Goal: Task Accomplishment & Management: Manage account settings

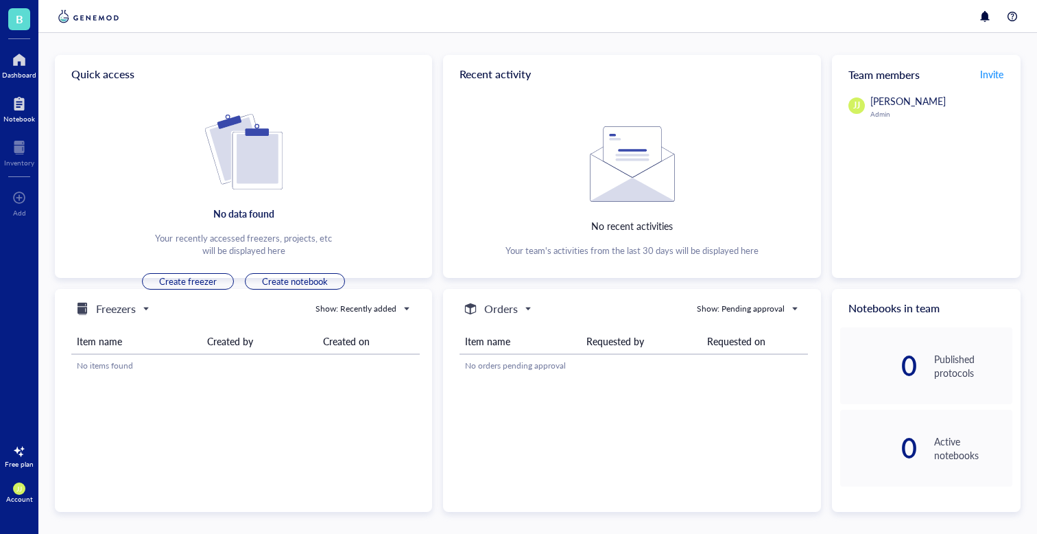
click at [21, 100] on div at bounding box center [19, 104] width 32 height 22
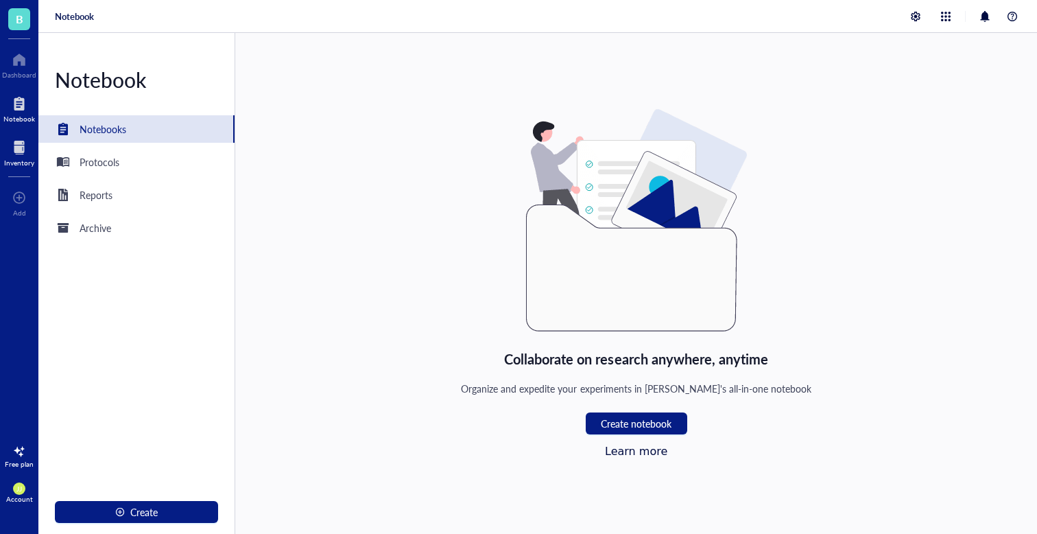
click at [14, 150] on div at bounding box center [19, 148] width 30 height 22
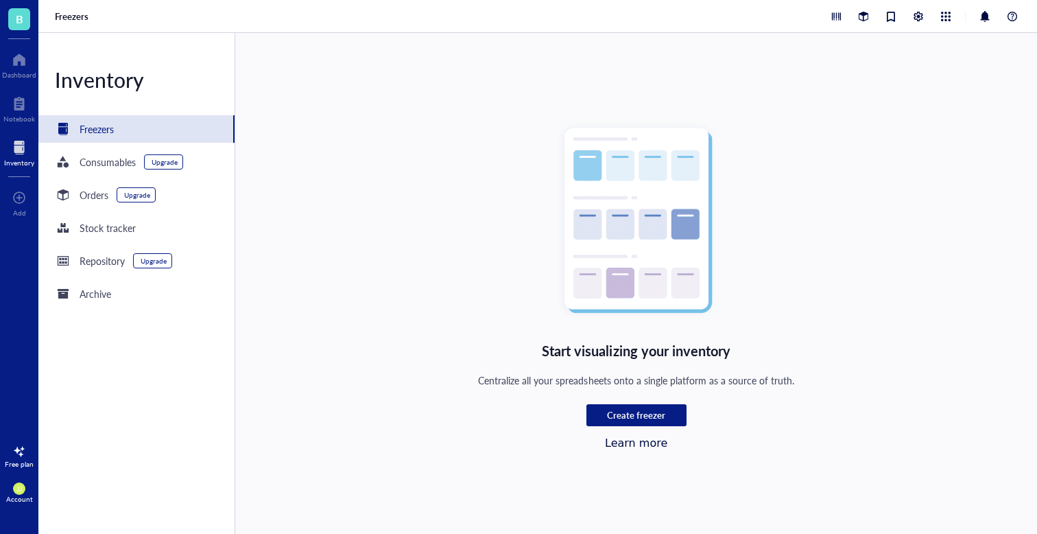
click at [16, 20] on span "B" at bounding box center [20, 18] width 8 height 17
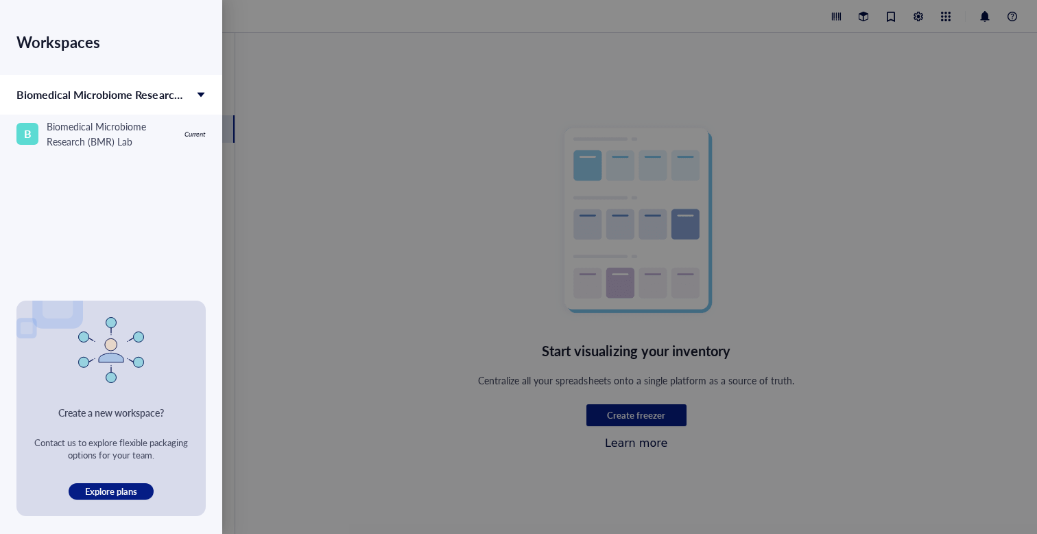
click at [272, 170] on div at bounding box center [518, 267] width 1037 height 534
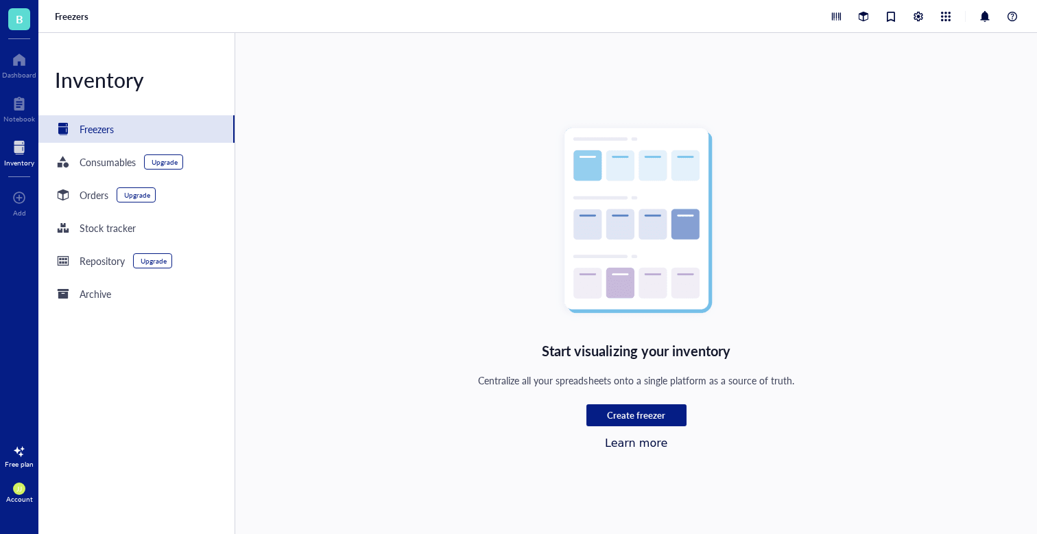
click at [17, 497] on div "Account" at bounding box center [19, 499] width 27 height 8
click at [13, 63] on div at bounding box center [19, 60] width 34 height 22
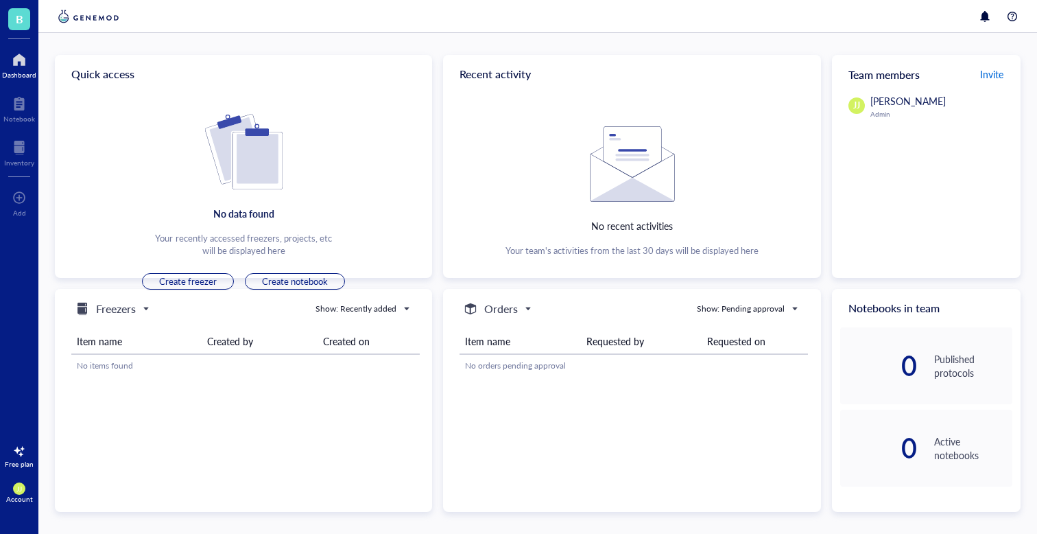
click at [993, 71] on span "Invite" at bounding box center [991, 74] width 23 height 14
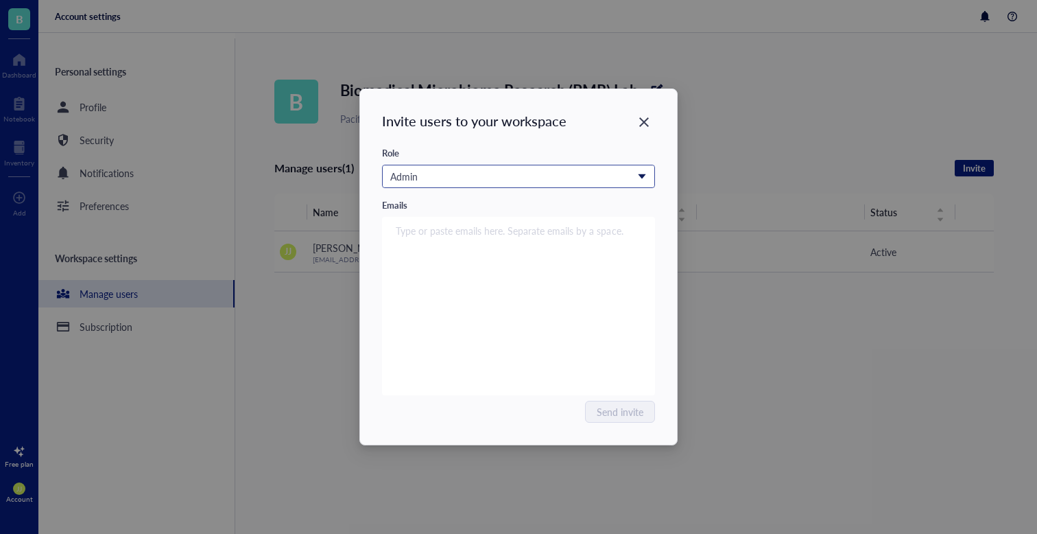
click at [528, 180] on div "Admin" at bounding box center [510, 176] width 241 height 15
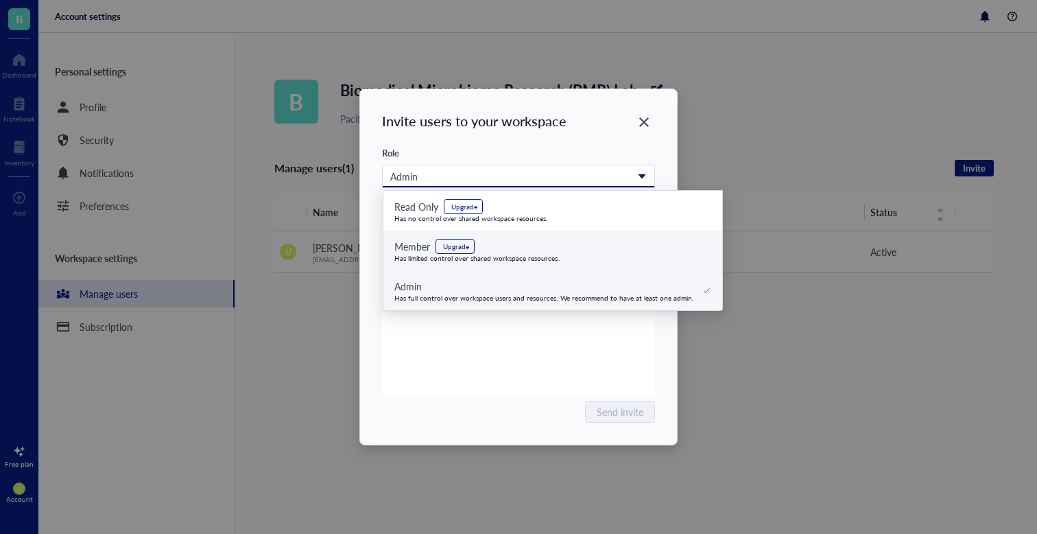
click at [463, 246] on div "Upgrade" at bounding box center [456, 246] width 26 height 8
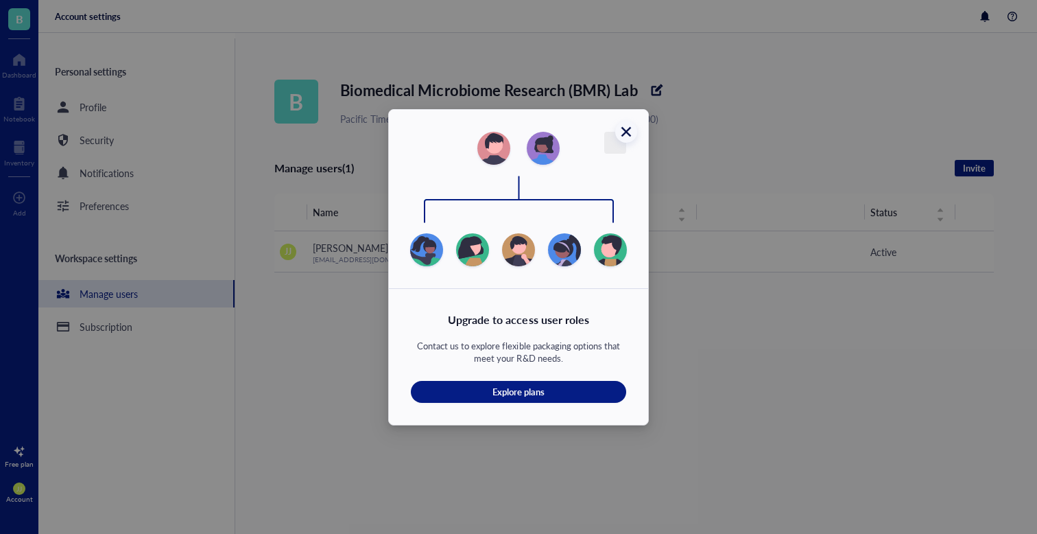
click at [628, 134] on icon "Close" at bounding box center [627, 132] width 10 height 10
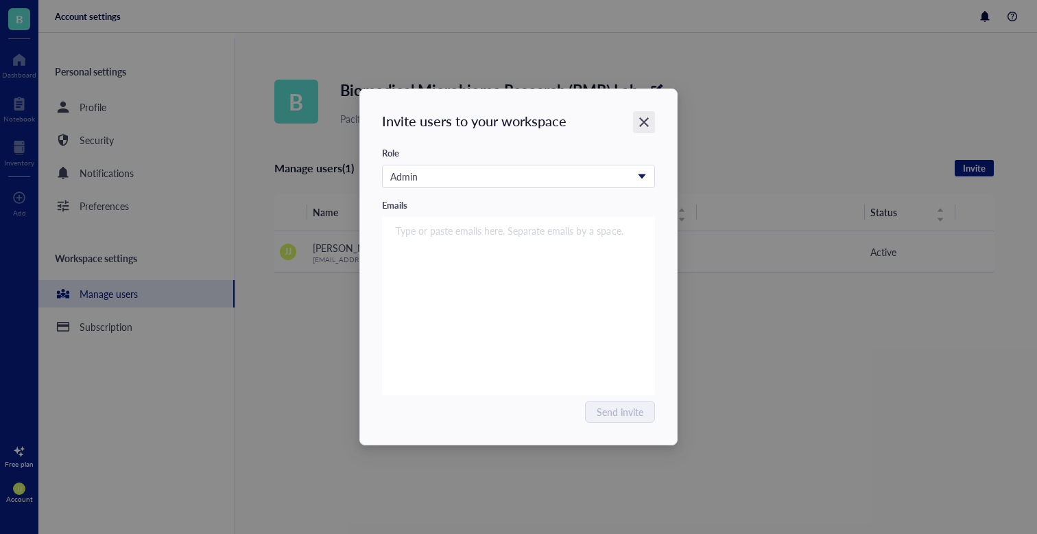
click at [638, 120] on icon "Close" at bounding box center [644, 122] width 13 height 13
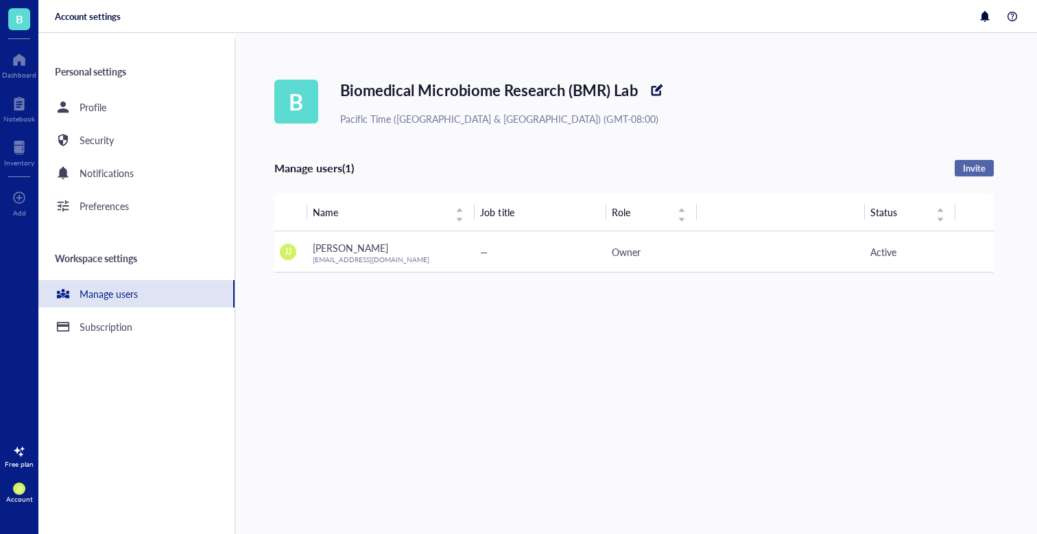
click at [958, 173] on button "Invite" at bounding box center [974, 168] width 39 height 16
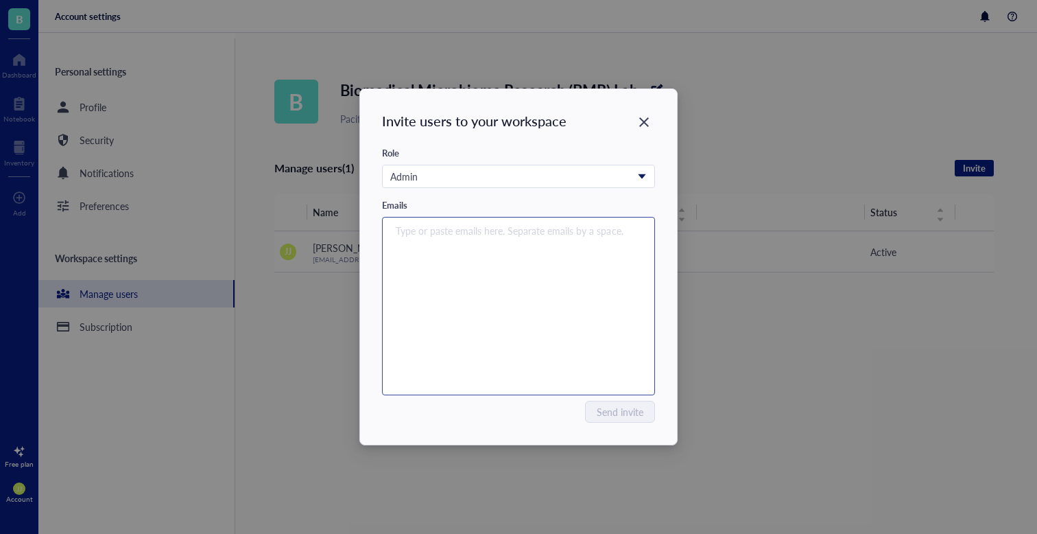
click at [558, 240] on div "Type or paste emails here. Separate emails by a space." at bounding box center [518, 306] width 261 height 172
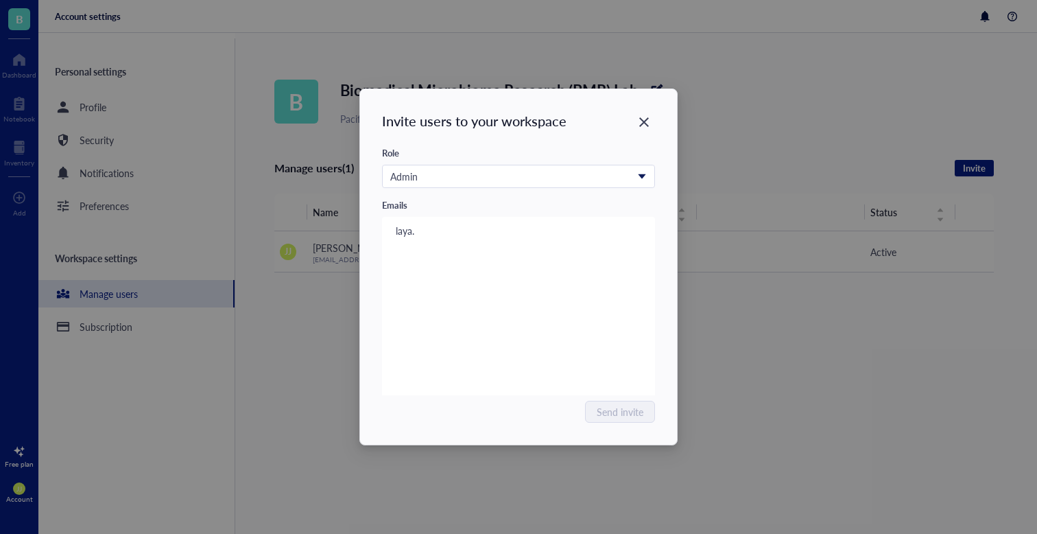
type input "laya."
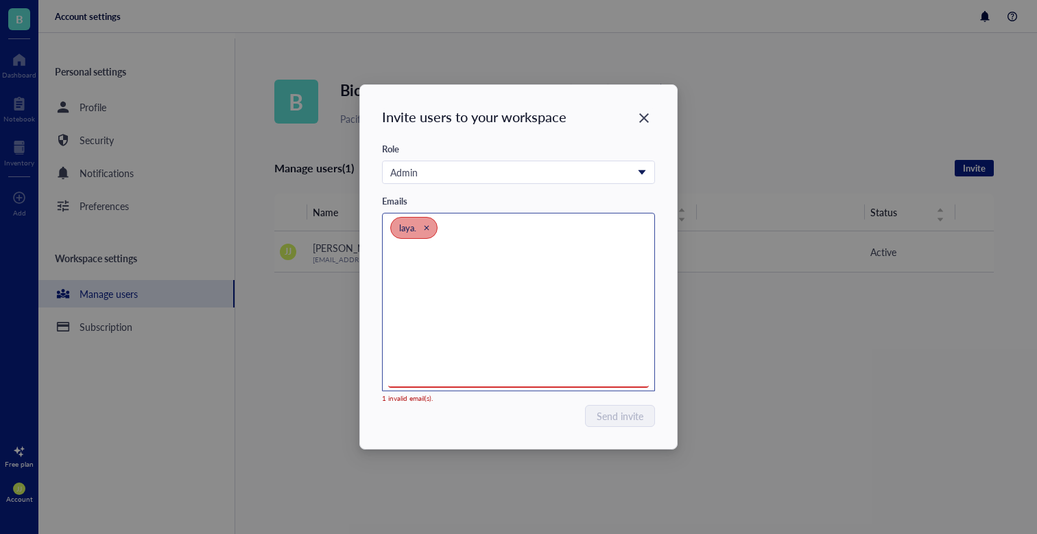
click at [429, 228] on icon "Close" at bounding box center [426, 227] width 6 height 6
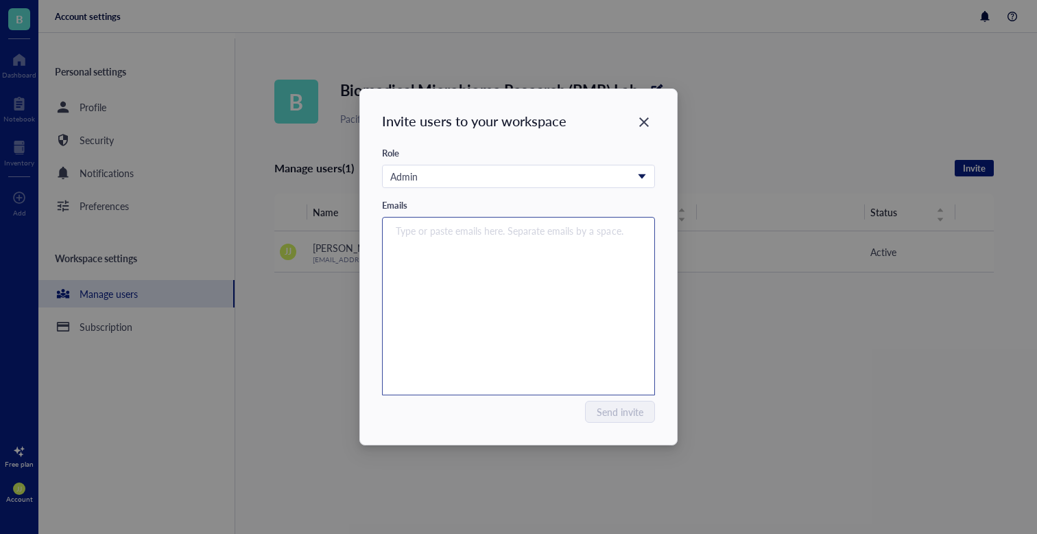
paste input "[EMAIL_ADDRESS][DOMAIN_NAME]"
type input "[EMAIL_ADDRESS][DOMAIN_NAME]"
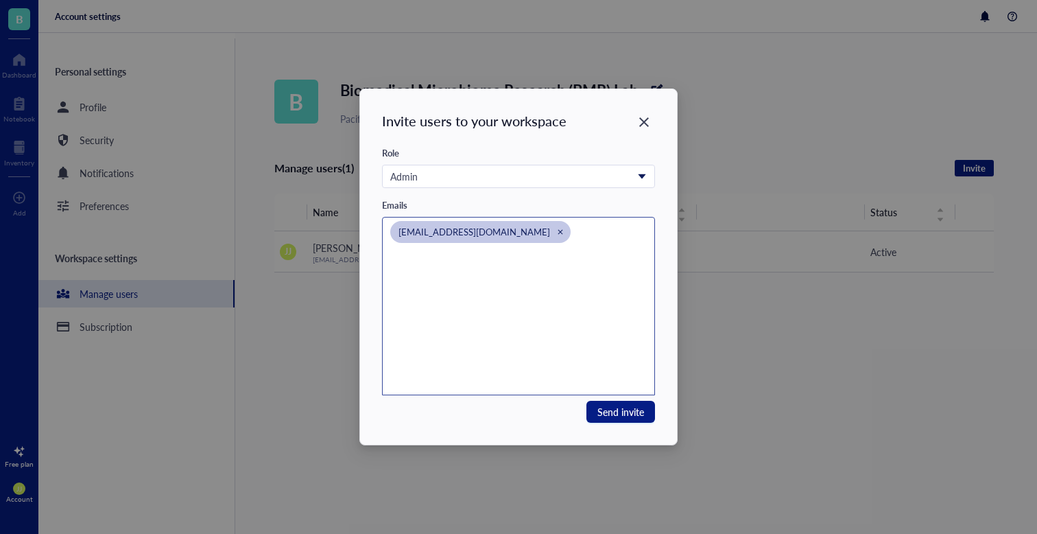
paste input "[EMAIL_ADDRESS][DOMAIN_NAME]"
type input "[EMAIL_ADDRESS][DOMAIN_NAME]"
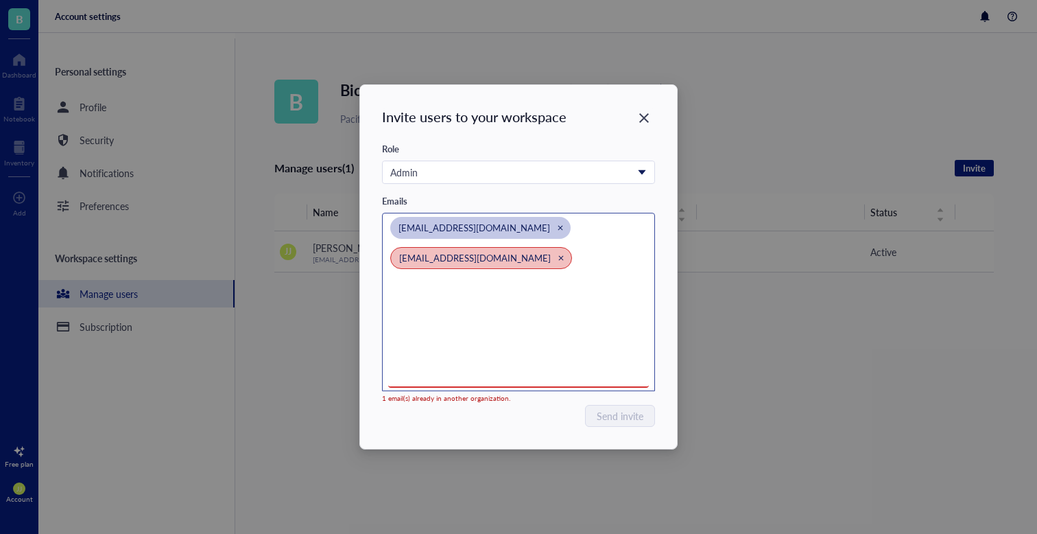
paste input "[EMAIL_ADDRESS][DOMAIN_NAME]"
type input "[EMAIL_ADDRESS][DOMAIN_NAME]"
paste input "[EMAIL_ADDRESS][DOMAIN_NAME]"
type input "[EMAIL_ADDRESS][DOMAIN_NAME]"
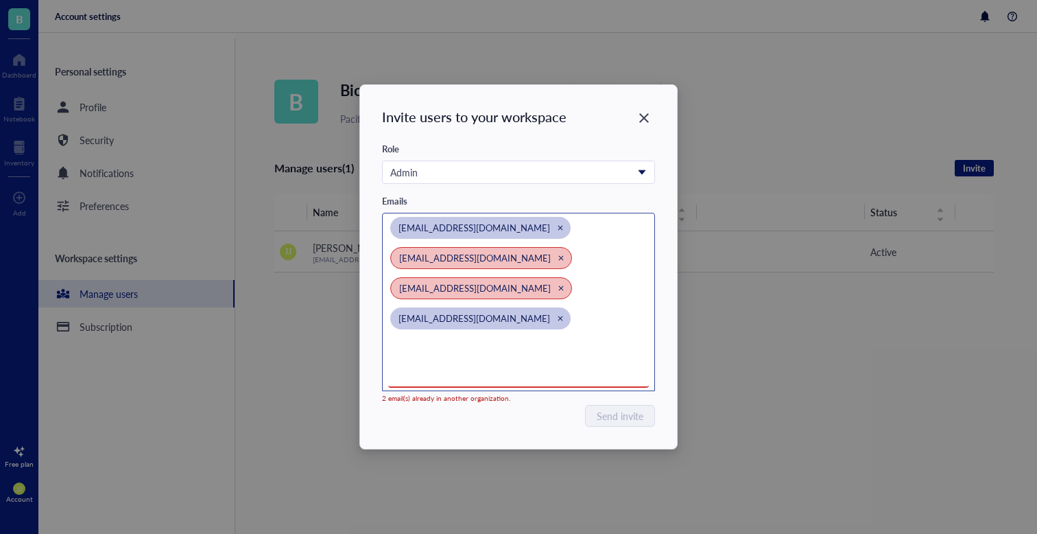
paste input "[PERSON_NAME][EMAIL_ADDRESS][DOMAIN_NAME]"
type input "[PERSON_NAME][EMAIL_ADDRESS][DOMAIN_NAME]"
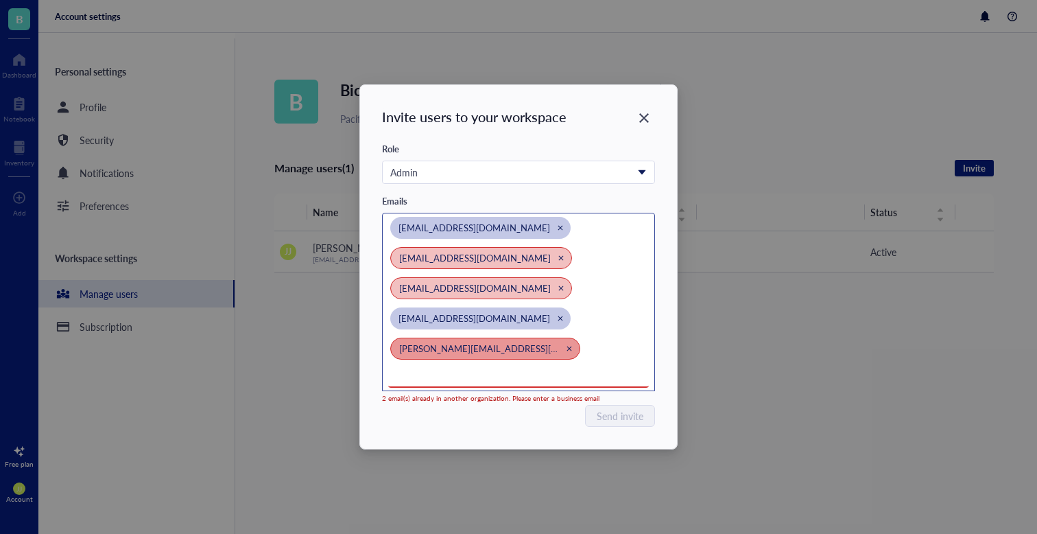
click at [566, 346] on icon "Close" at bounding box center [569, 348] width 6 height 6
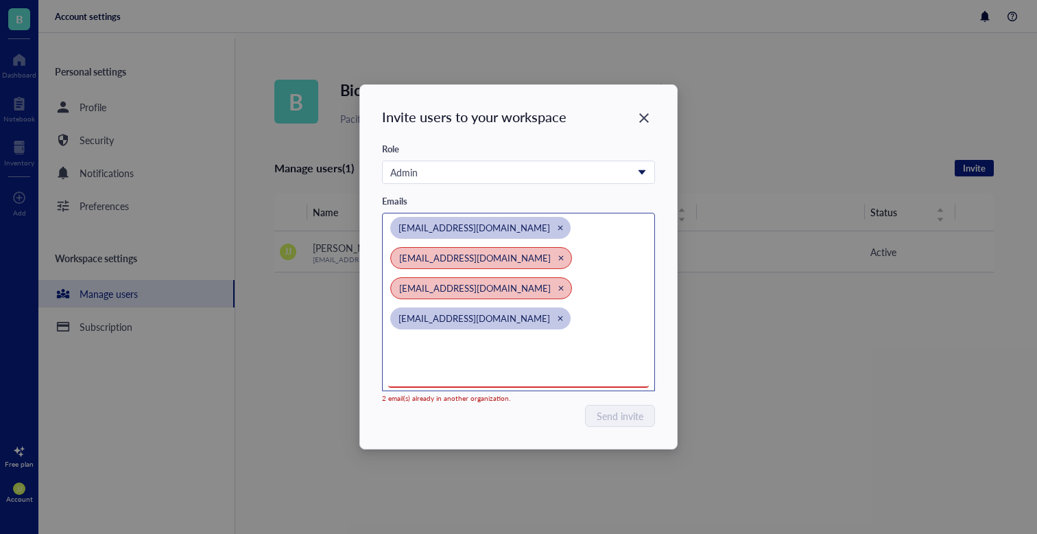
paste input "[EMAIL_ADDRESS][DOMAIN_NAME]"
type input "[EMAIL_ADDRESS][DOMAIN_NAME]"
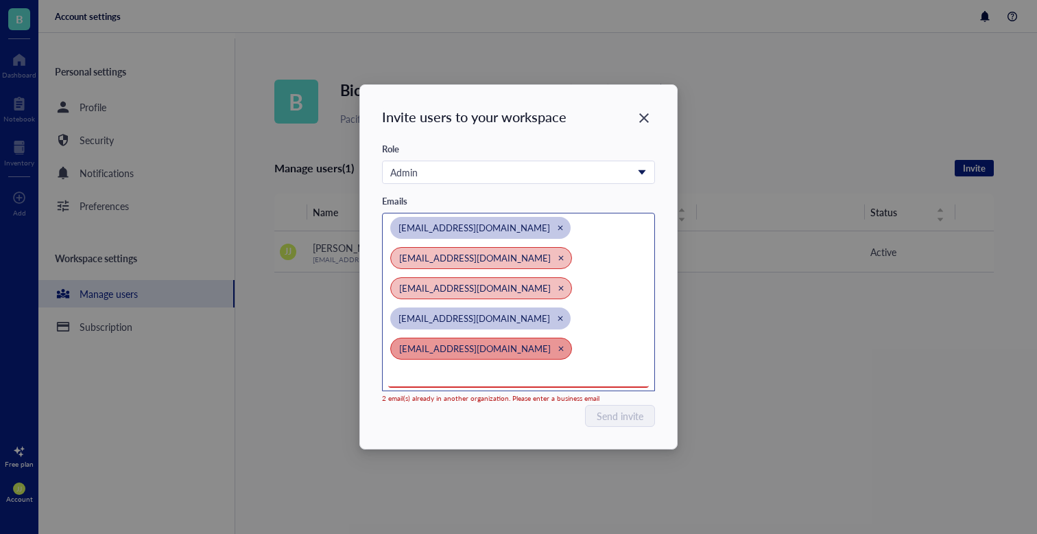
click at [556, 348] on div "Close" at bounding box center [561, 349] width 10 height 10
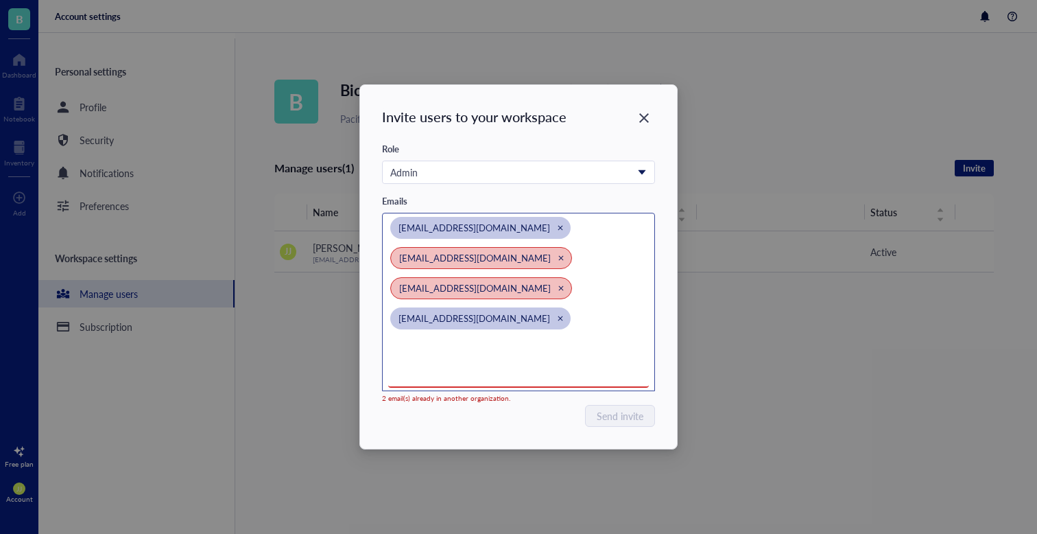
paste input "[EMAIL_ADDRESS][DOMAIN_NAME]"
type input "[EMAIL_ADDRESS][DOMAIN_NAME]"
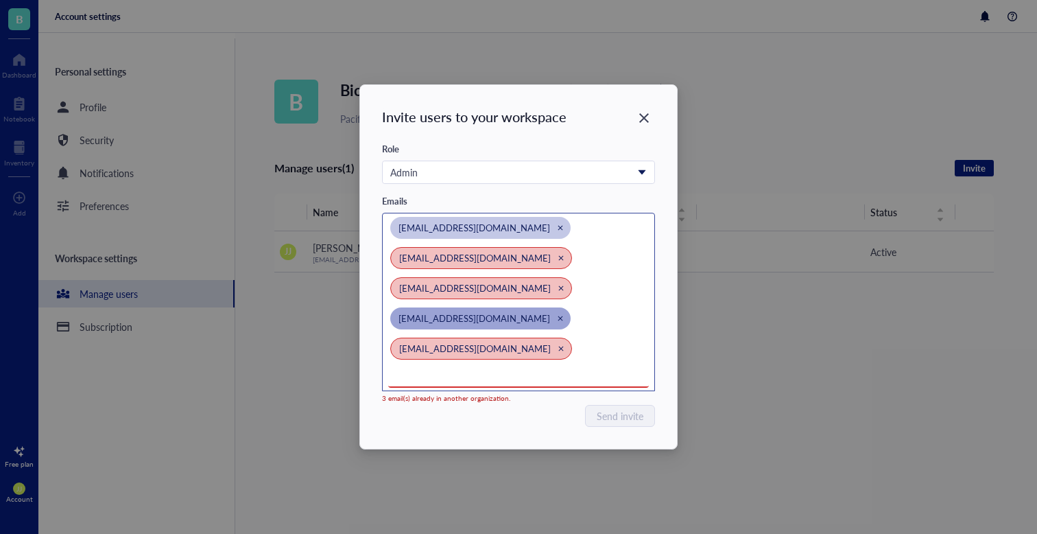
click at [558, 316] on icon "Close" at bounding box center [561, 318] width 6 height 6
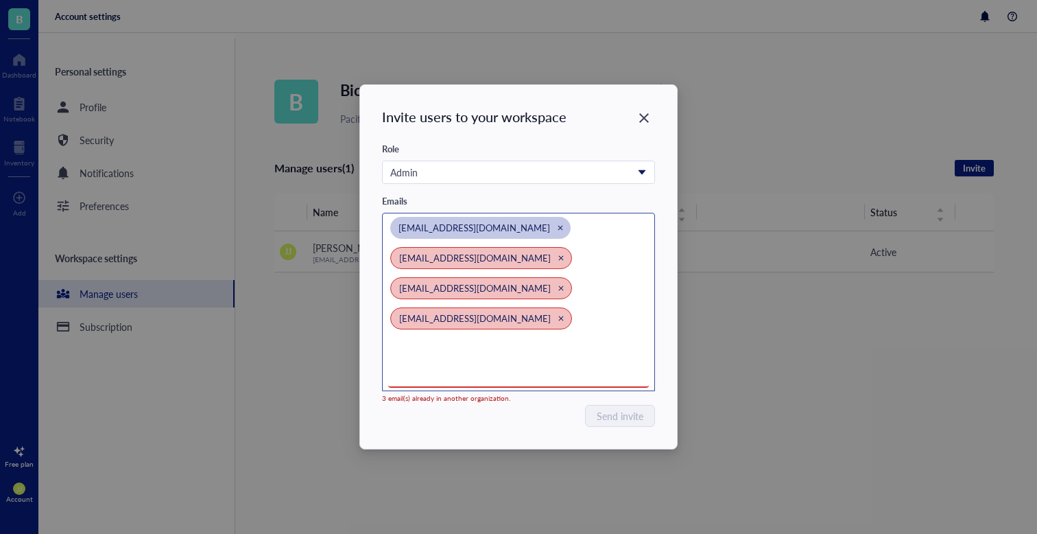
click at [447, 400] on div "3 email(s) already in another organization." at bounding box center [492, 398] width 220 height 8
copy div "3 email(s) already in another organization."
click at [558, 257] on icon "Close" at bounding box center [561, 258] width 6 height 6
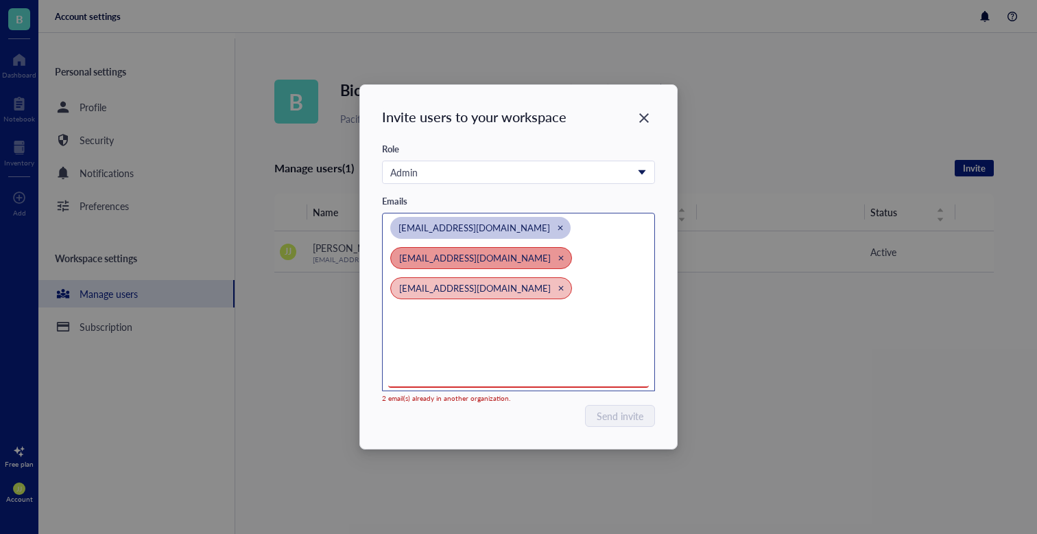
click at [559, 258] on icon "Close" at bounding box center [561, 258] width 5 height 5
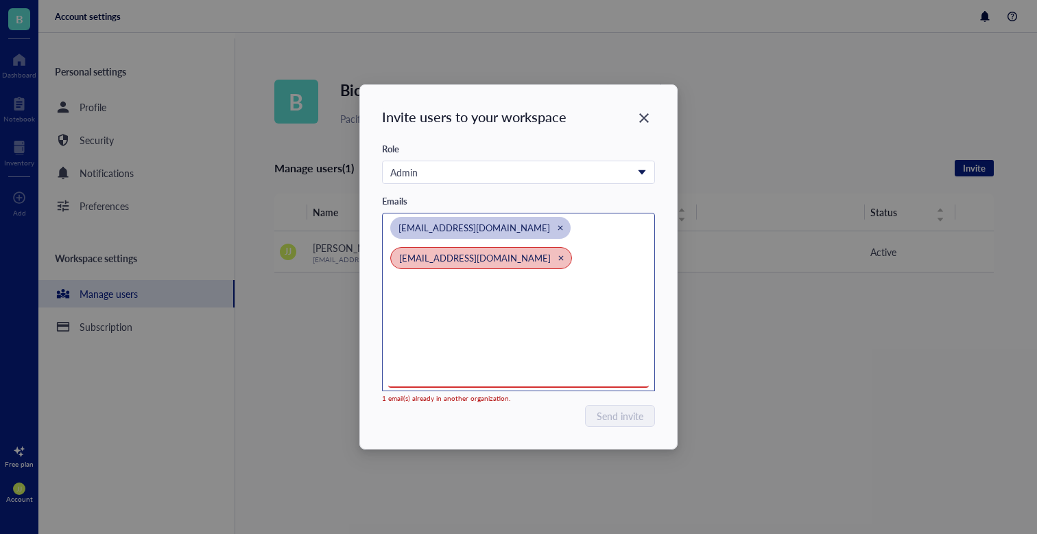
click at [558, 258] on icon "Close" at bounding box center [561, 258] width 6 height 6
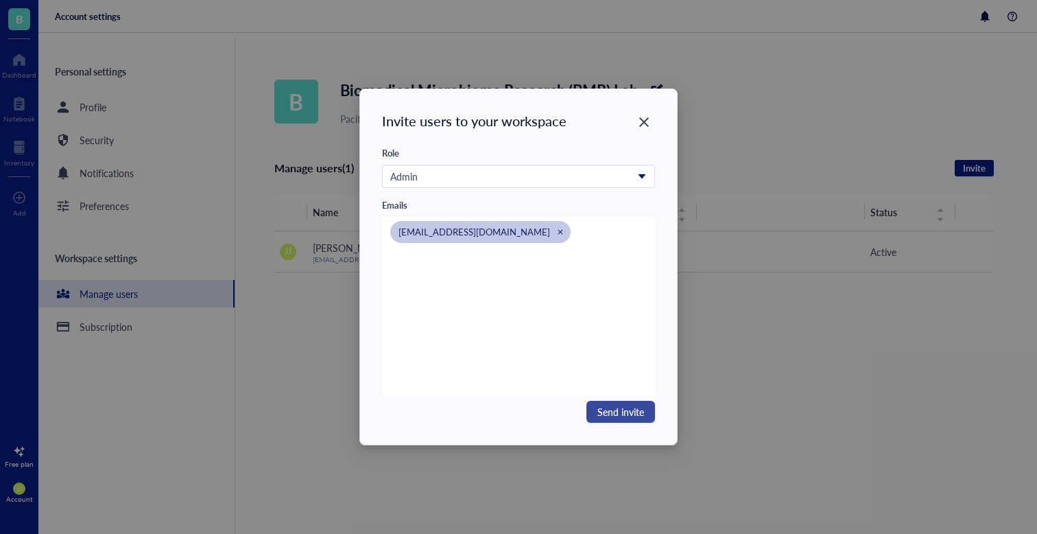
click at [613, 414] on span "Send invite" at bounding box center [621, 411] width 47 height 15
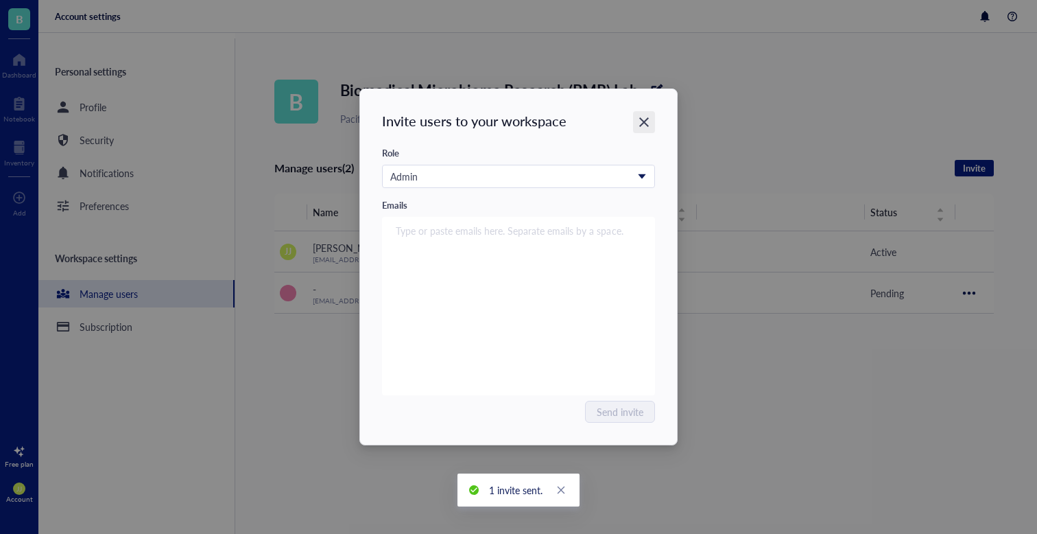
click at [648, 117] on icon "Close" at bounding box center [644, 122] width 13 height 13
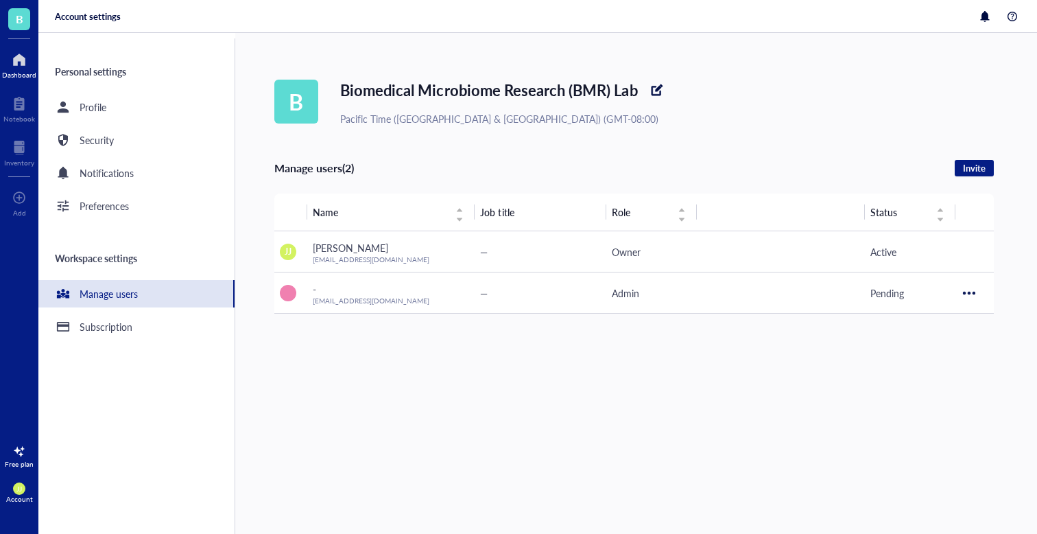
click at [25, 56] on div at bounding box center [19, 60] width 34 height 22
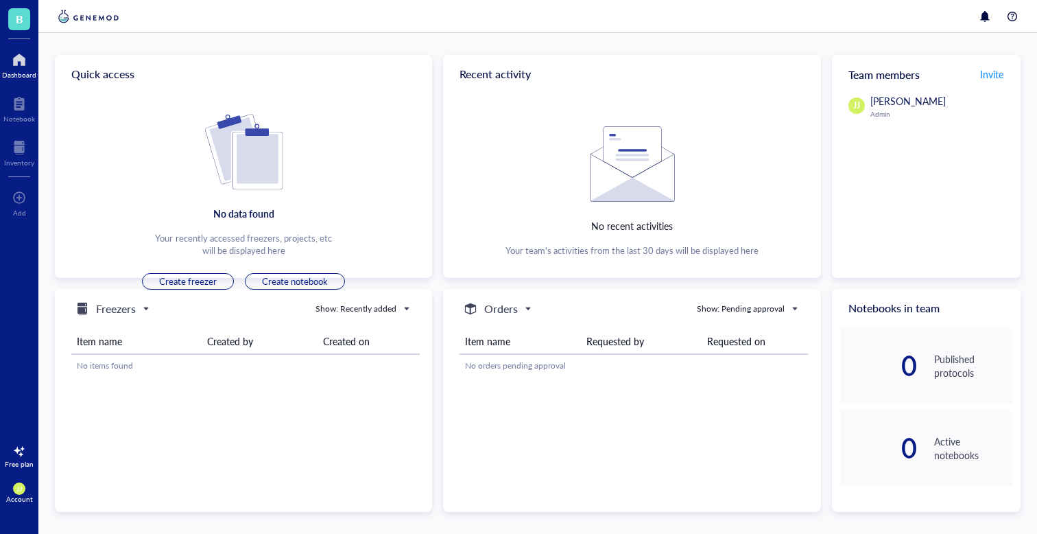
click at [9, 501] on div "Account" at bounding box center [19, 499] width 27 height 8
click at [107, 438] on link "Account settings" at bounding box center [91, 441] width 79 height 25
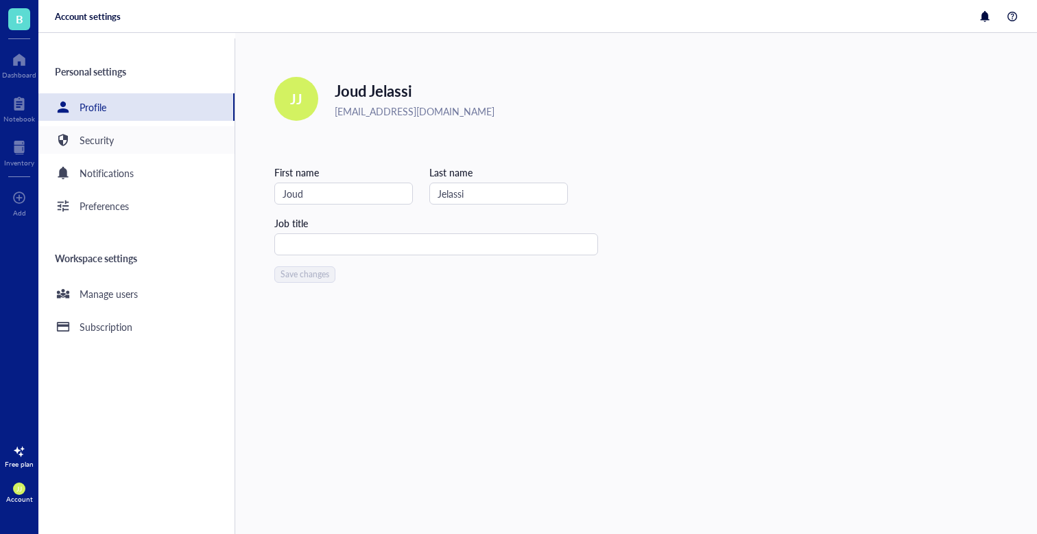
click at [152, 151] on div "Security" at bounding box center [136, 139] width 196 height 27
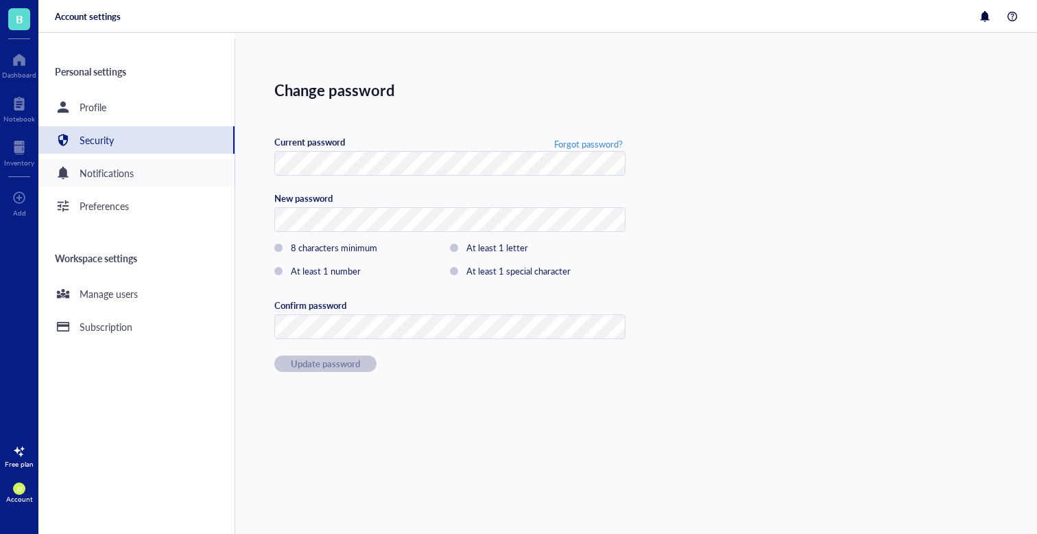
click at [151, 178] on div "Notifications" at bounding box center [136, 172] width 196 height 27
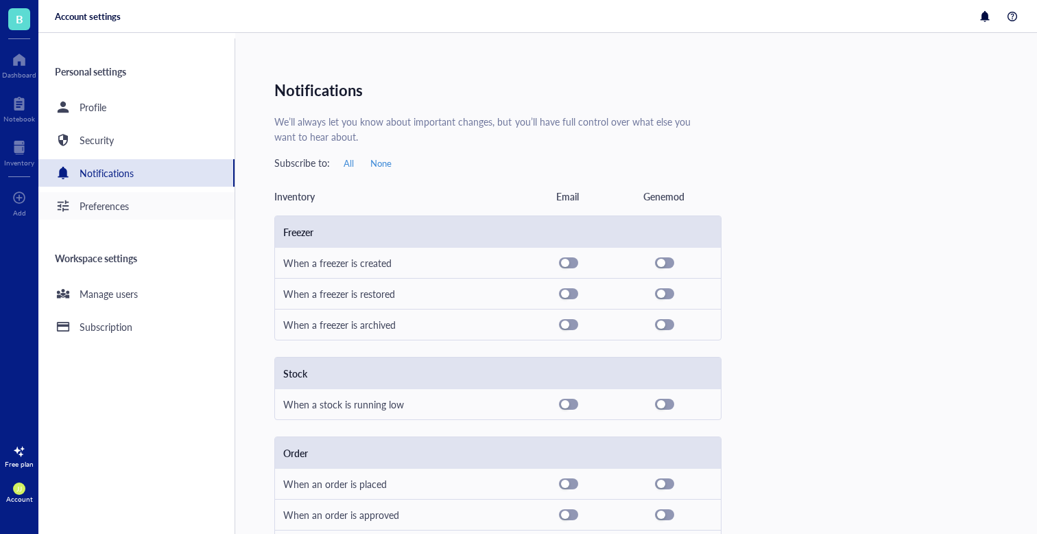
click at [143, 215] on div "Preferences" at bounding box center [136, 205] width 196 height 27
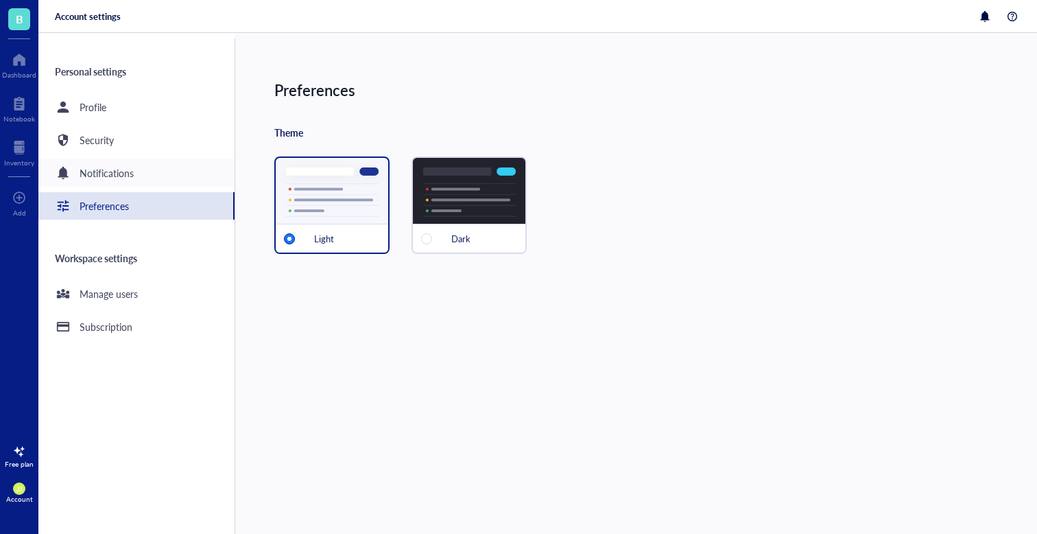
click at [147, 176] on div "Notifications" at bounding box center [136, 172] width 196 height 27
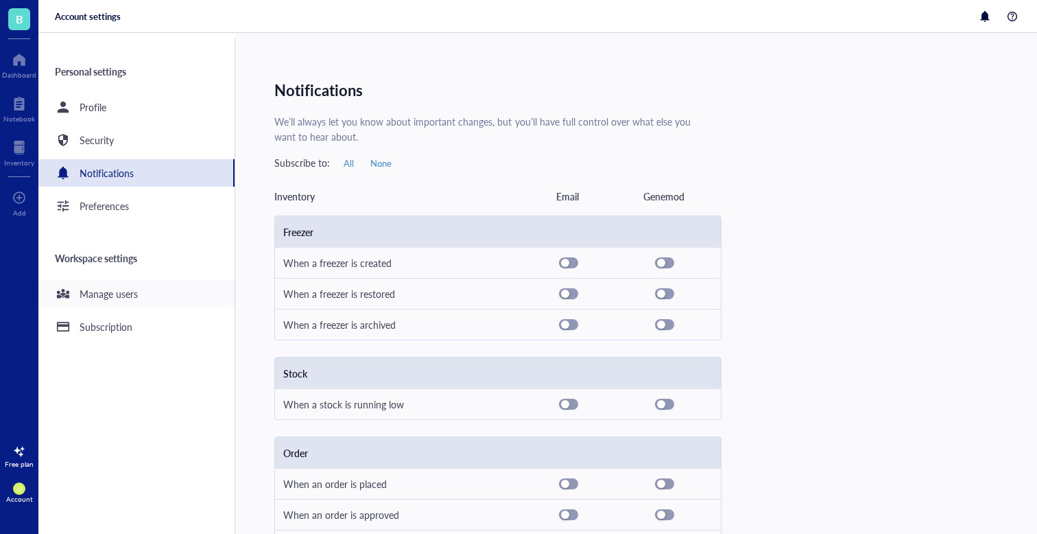
click at [128, 287] on div "Manage users" at bounding box center [109, 293] width 58 height 15
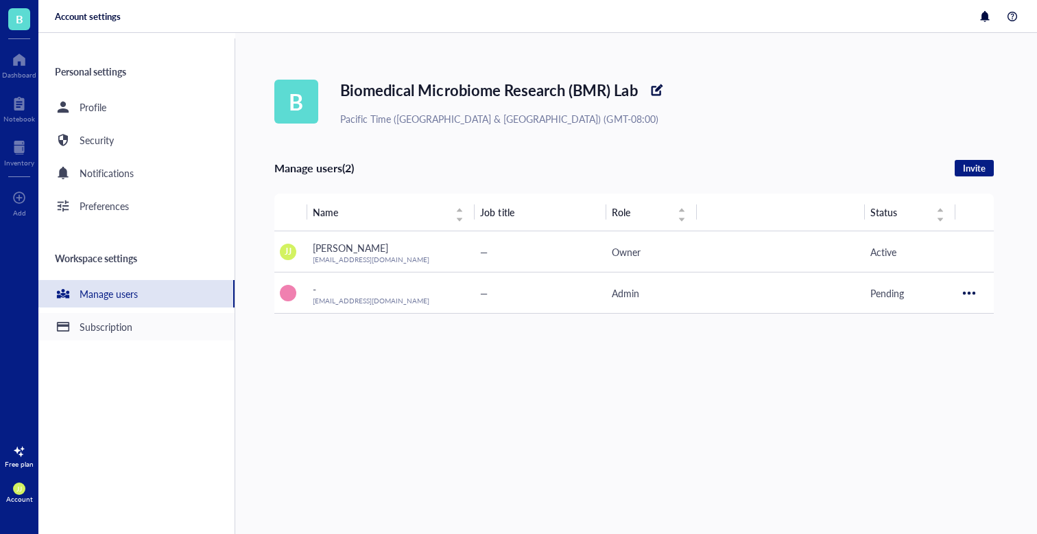
click at [119, 335] on div "Subscription" at bounding box center [136, 326] width 196 height 27
